Goal: Complete application form

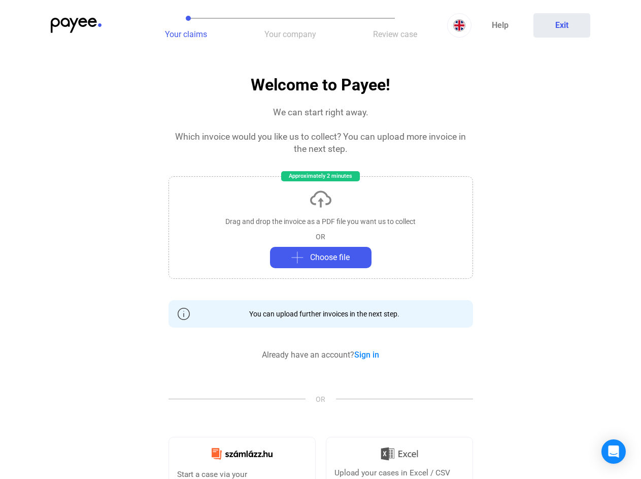
click at [76, 25] on img at bounding box center [76, 25] width 51 height 15
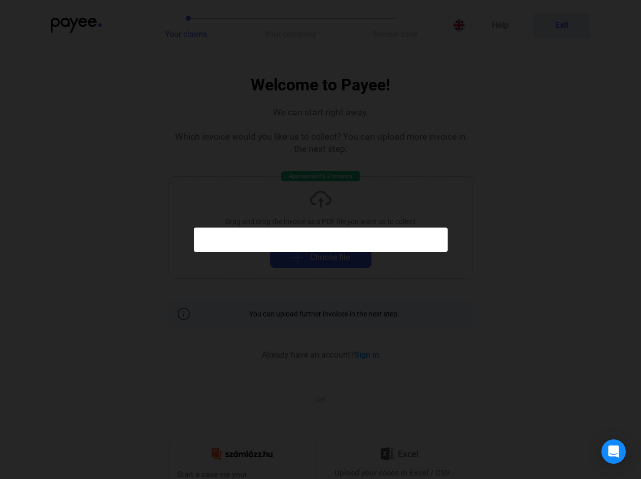
click at [186, 25] on div at bounding box center [320, 239] width 641 height 479
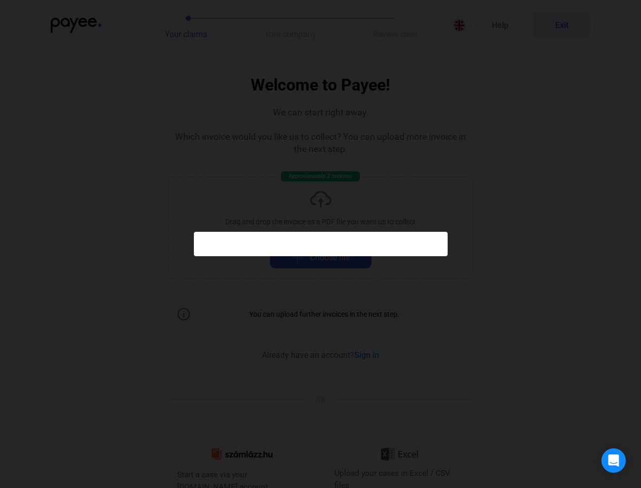
click at [291, 25] on div at bounding box center [320, 244] width 641 height 488
click at [395, 25] on div at bounding box center [320, 244] width 641 height 488
click at [460, 25] on div at bounding box center [320, 244] width 641 height 488
click at [562, 25] on div at bounding box center [320, 244] width 641 height 488
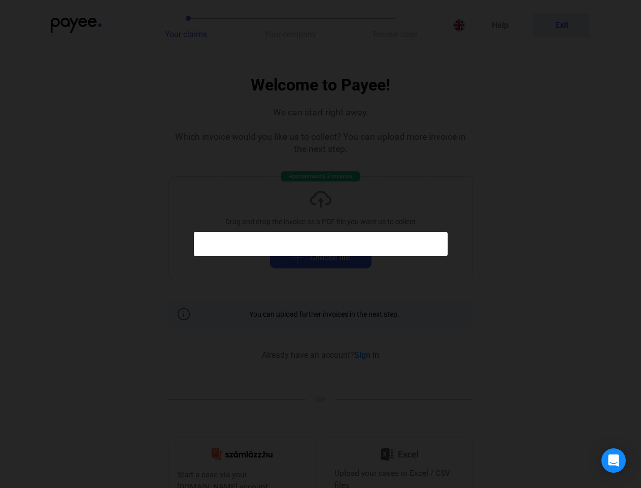
click at [321, 225] on div at bounding box center [320, 244] width 641 height 488
click at [321, 258] on div at bounding box center [320, 244] width 641 height 488
click at [614, 452] on div "Open Intercom Messenger" at bounding box center [614, 460] width 24 height 24
